Goal: Find specific page/section: Find specific page/section

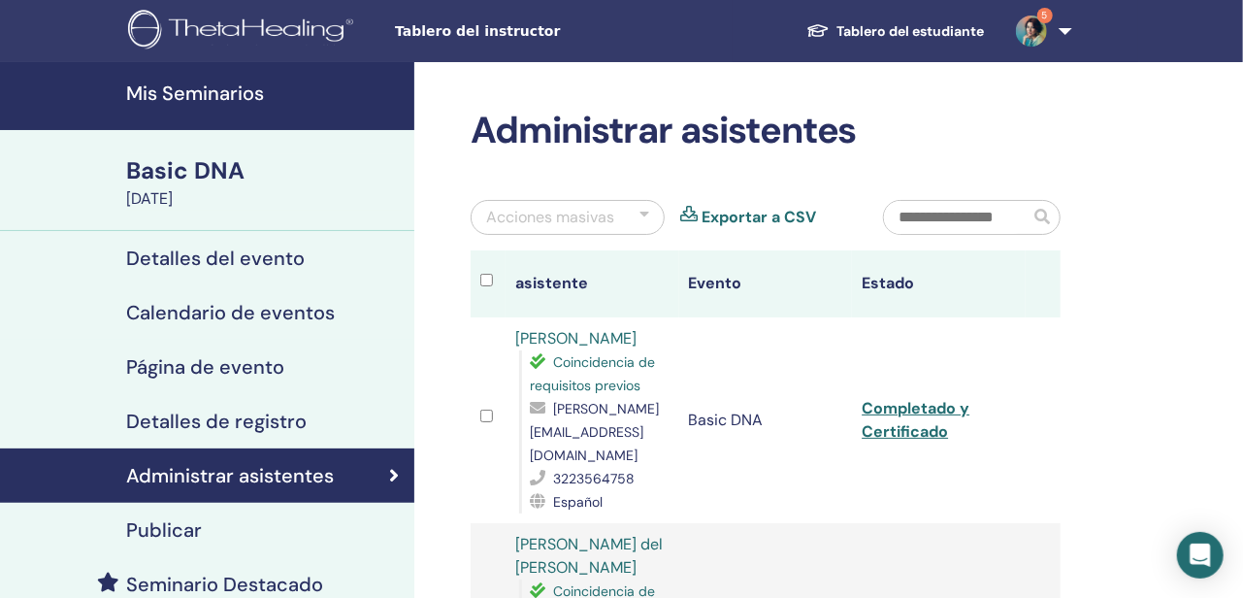
click at [212, 102] on h4 "Mis Seminarios" at bounding box center [264, 92] width 276 height 23
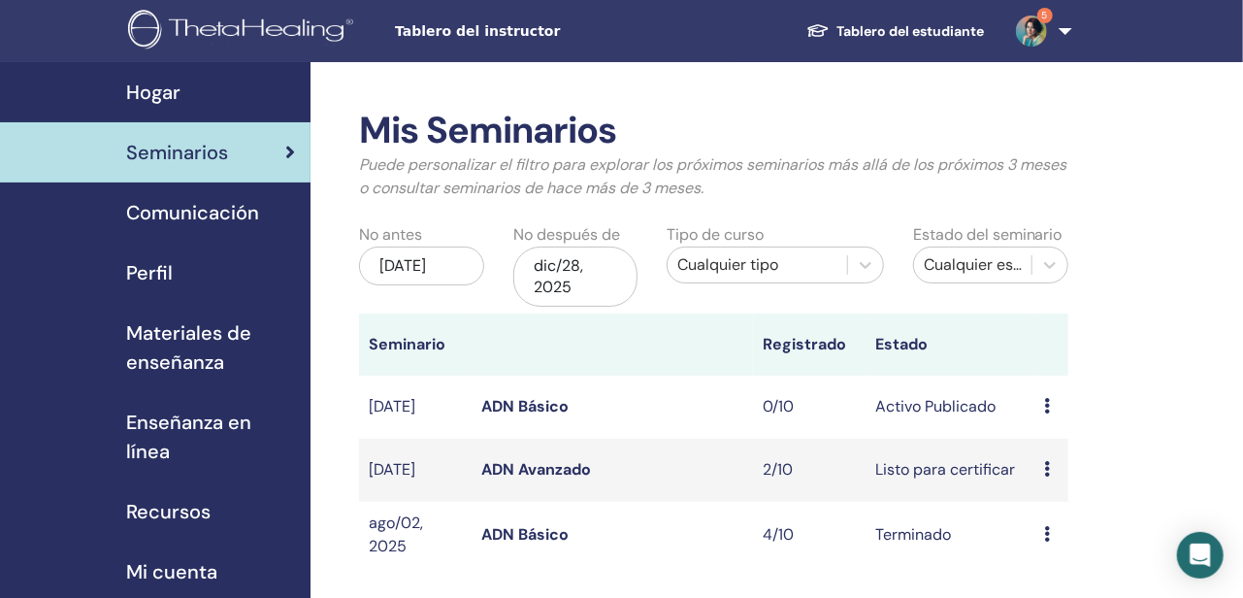
click at [527, 410] on link "ADN Básico" at bounding box center [524, 406] width 87 height 20
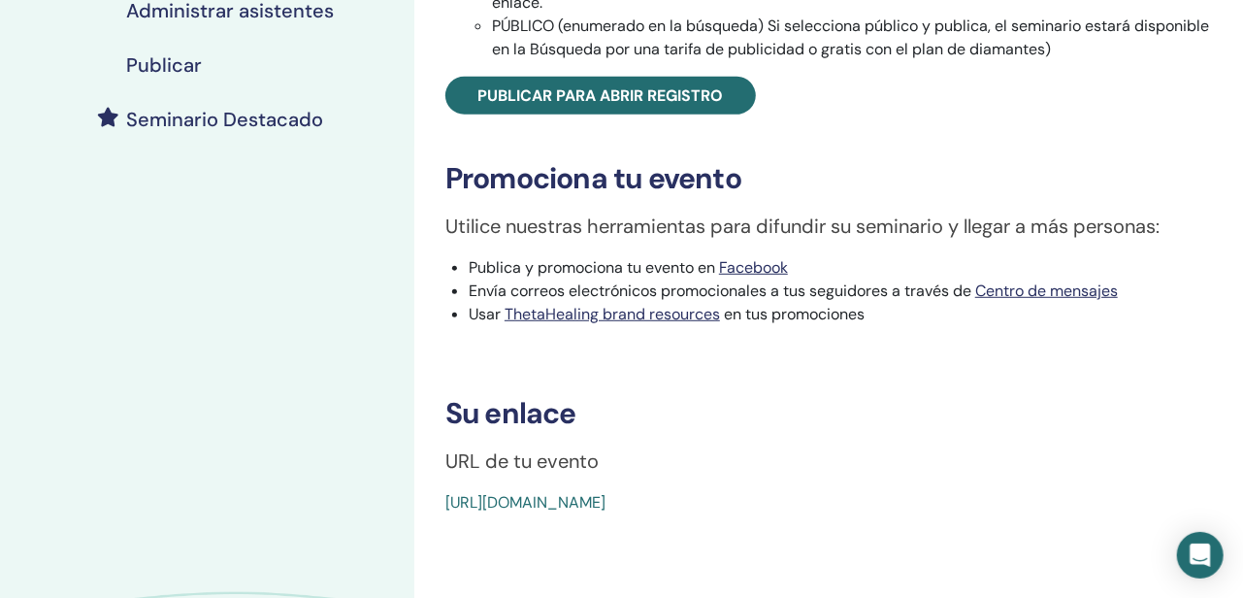
scroll to position [469, 0]
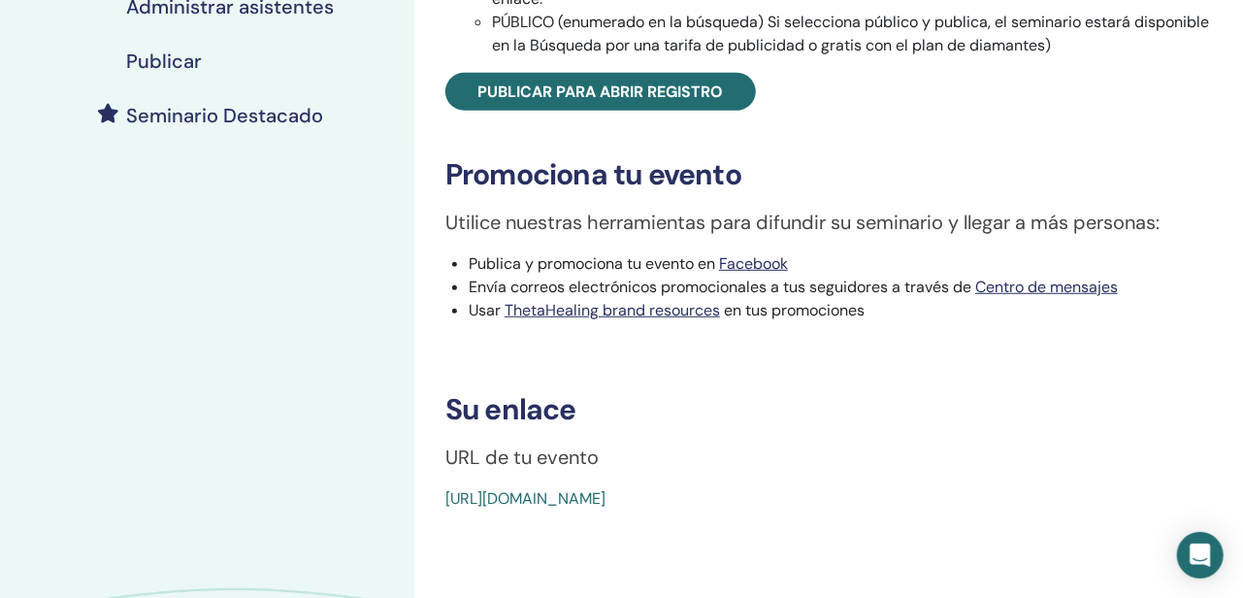
drag, startPoint x: 890, startPoint y: 497, endPoint x: 440, endPoint y: 506, distance: 449.2
click at [440, 506] on div "Basic DNA Tipo de evento En persona Estado del evento Activo Publicado Inscripc…" at bounding box center [828, 75] width 805 height 870
click at [875, 499] on div "[URL][DOMAIN_NAME]" at bounding box center [764, 498] width 638 height 23
drag, startPoint x: 886, startPoint y: 502, endPoint x: 417, endPoint y: 511, distance: 468.6
click at [417, 511] on div "Basic DNA Tipo de evento En persona Estado del evento Activo Publicado Inscripc…" at bounding box center [828, 188] width 828 height 1188
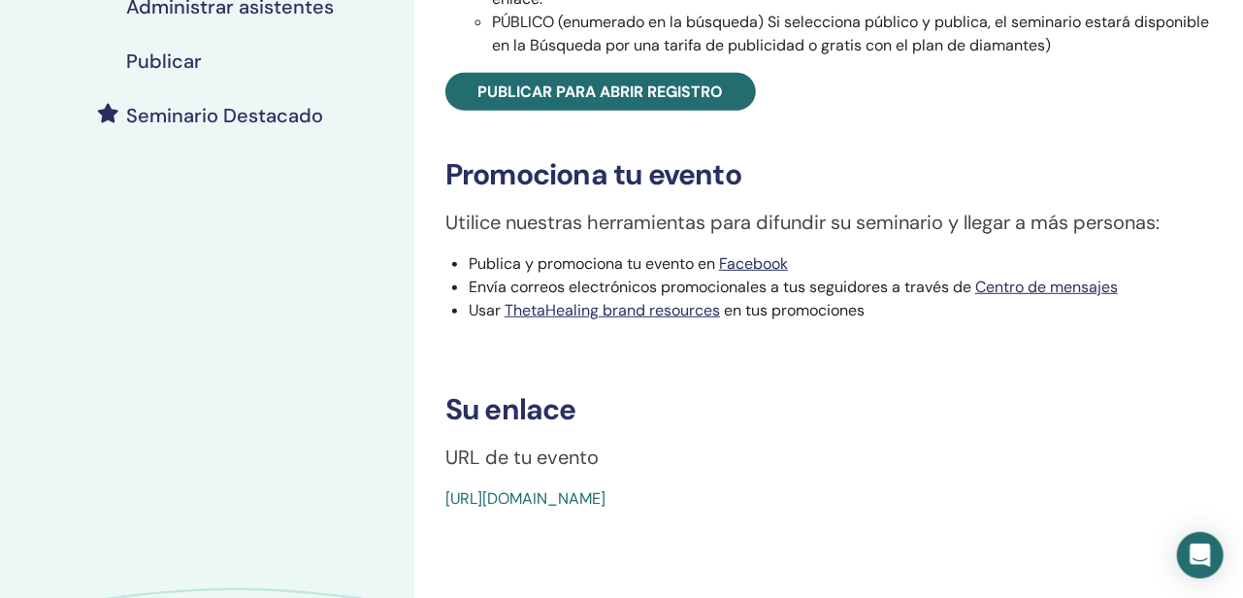
drag, startPoint x: 827, startPoint y: 495, endPoint x: 912, endPoint y: 534, distance: 93.3
click at [912, 534] on div "Basic DNA Tipo de evento En persona Estado del evento Activo Publicado Inscripc…" at bounding box center [828, 188] width 828 height 1188
copy link "[URL][DOMAIN_NAME]"
